Goal: Transaction & Acquisition: Purchase product/service

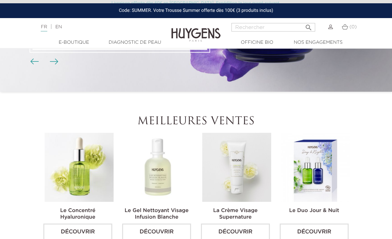
scroll to position [130, 0]
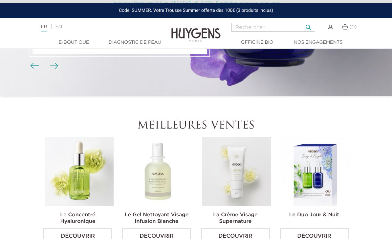
click at [290, 28] on input "Rechercher" at bounding box center [273, 27] width 84 height 9
type input "Maquillage"
click at [307, 26] on button " Rechercher" at bounding box center [309, 25] width 12 height 9
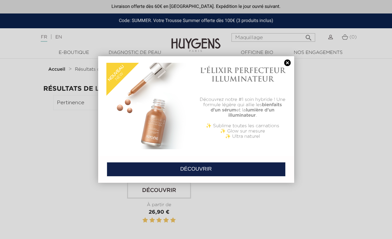
click at [283, 64] on link at bounding box center [287, 62] width 9 height 7
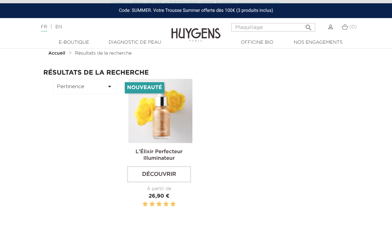
scroll to position [18, 0]
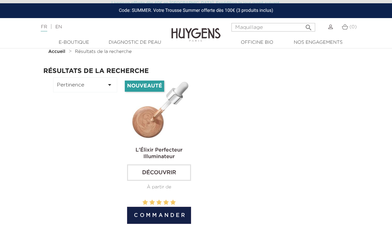
click at [153, 123] on img at bounding box center [160, 109] width 64 height 64
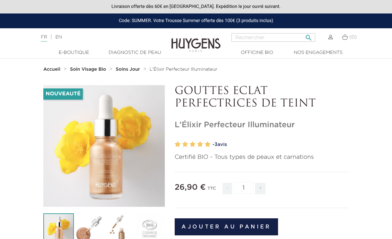
click at [284, 36] on input "Rechercher" at bounding box center [273, 37] width 84 height 9
click at [81, 70] on strong "Soin Visage Bio" at bounding box center [88, 69] width 36 height 5
